Goal: Check status: Check status

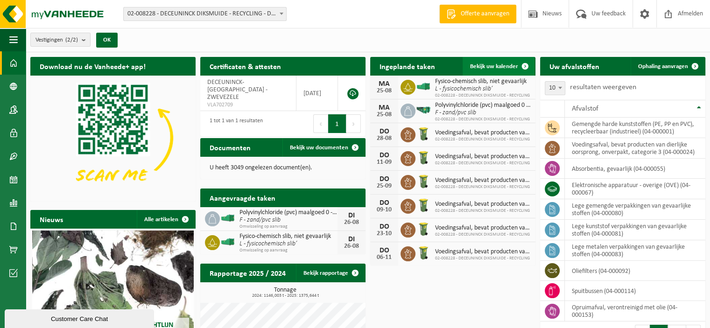
click at [508, 66] on span "Bekijk uw kalender" at bounding box center [494, 67] width 48 height 6
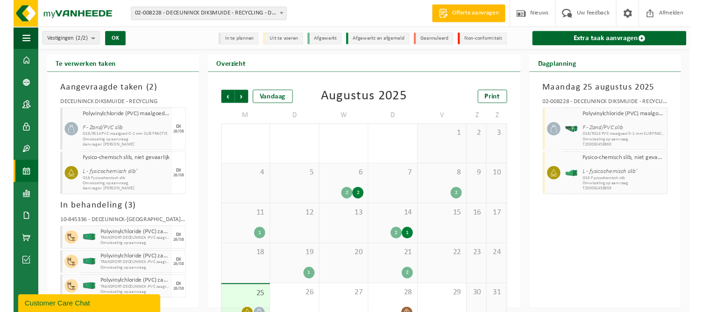
scroll to position [21, 0]
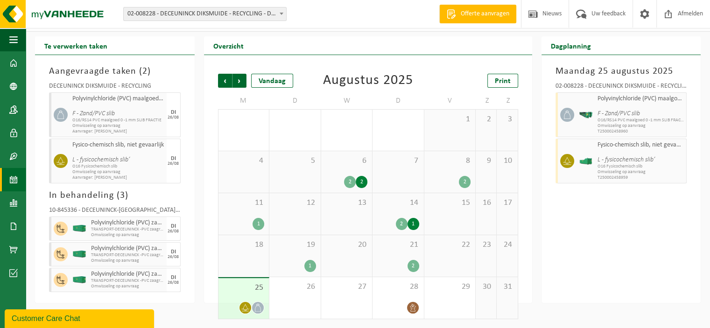
click at [407, 256] on div "21 2" at bounding box center [398, 256] width 51 height 42
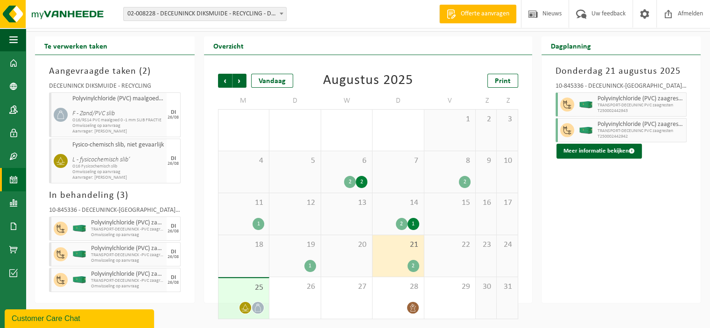
click at [312, 252] on div "19 1" at bounding box center [294, 256] width 51 height 42
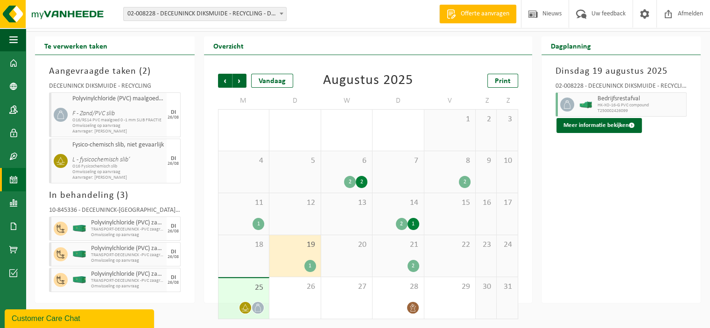
click at [254, 295] on div "25" at bounding box center [244, 298] width 51 height 41
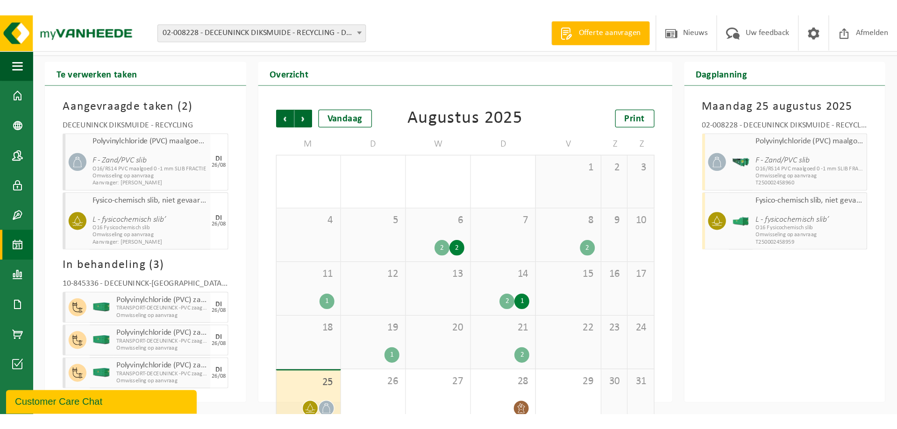
scroll to position [0, 0]
